Goal: Find specific page/section: Find specific page/section

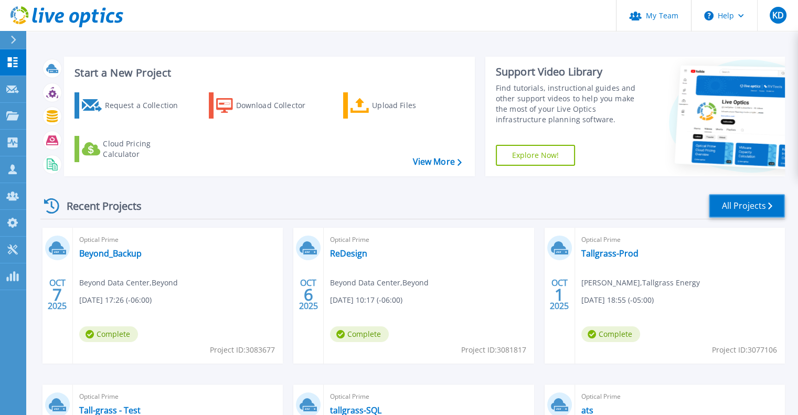
click at [757, 207] on link "All Projects" at bounding box center [747, 206] width 76 height 24
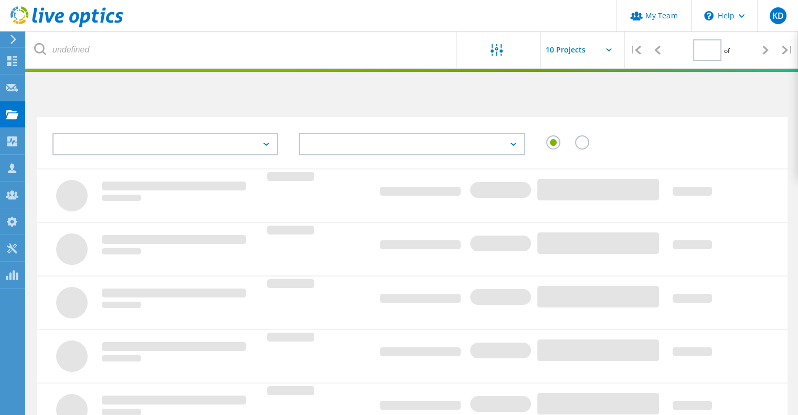
type input "1"
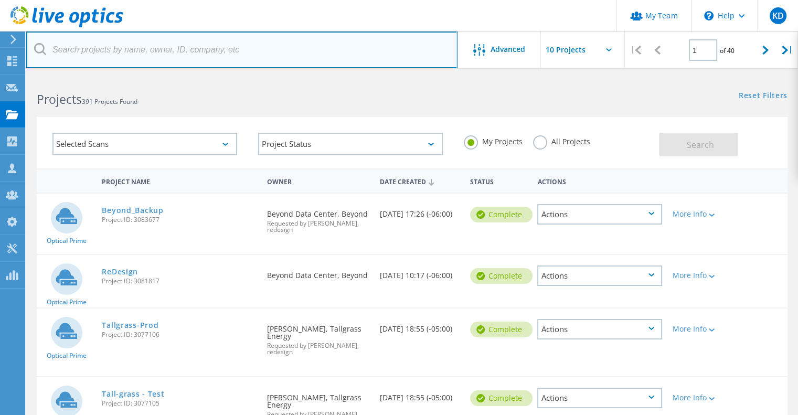
click at [120, 61] on input "text" at bounding box center [241, 49] width 431 height 37
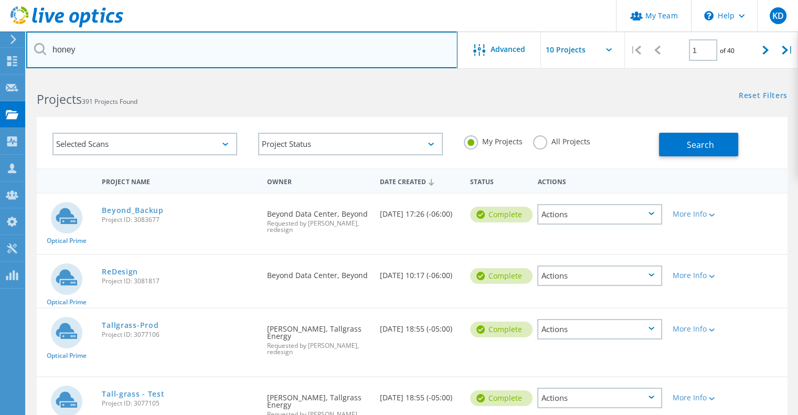
type input "honey"
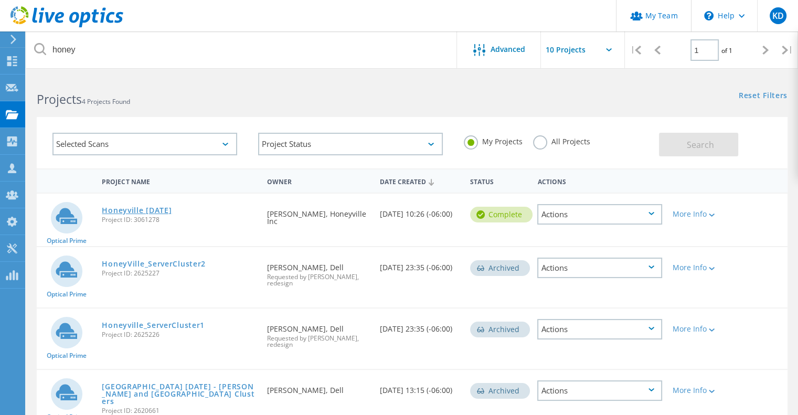
click at [171, 211] on link "Honeyville [DATE]" at bounding box center [137, 210] width 70 height 7
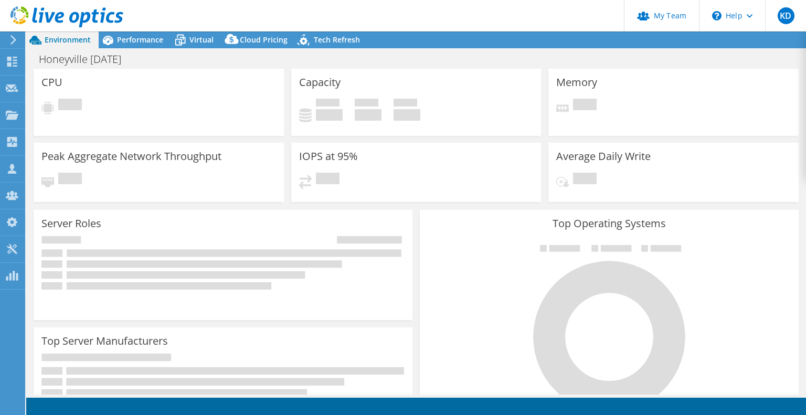
select select "USD"
